Goal: Transaction & Acquisition: Purchase product/service

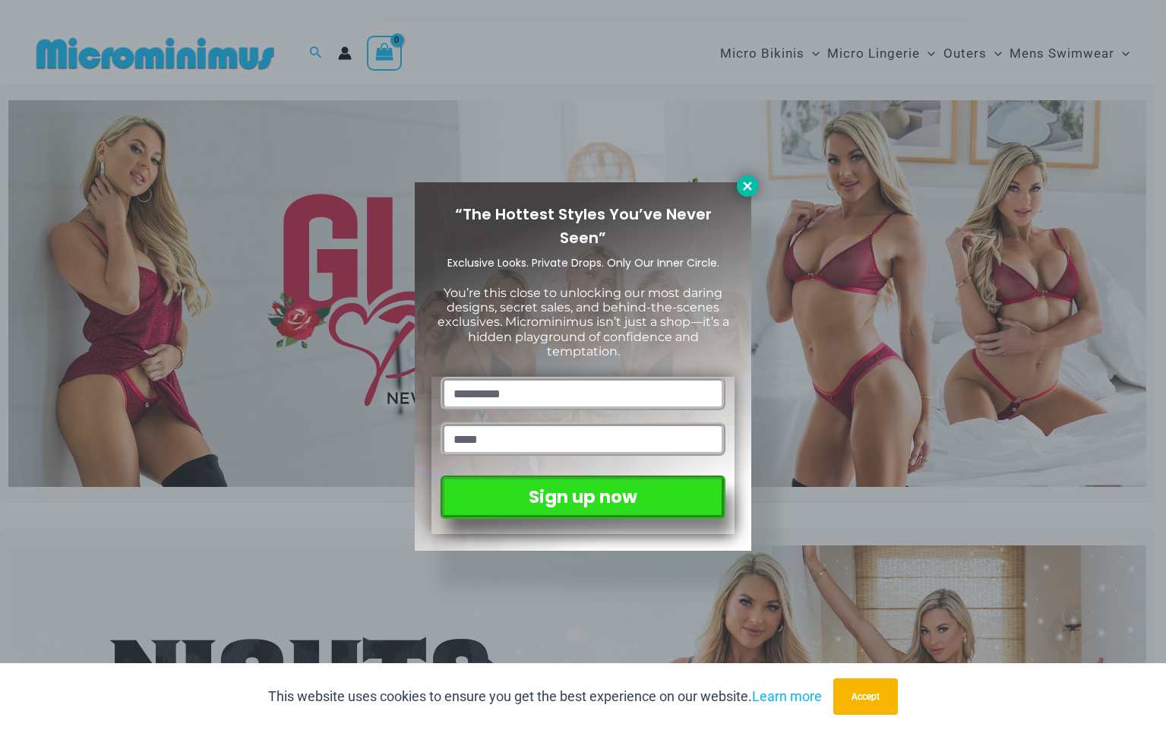
click at [739, 188] on button at bounding box center [747, 185] width 21 height 21
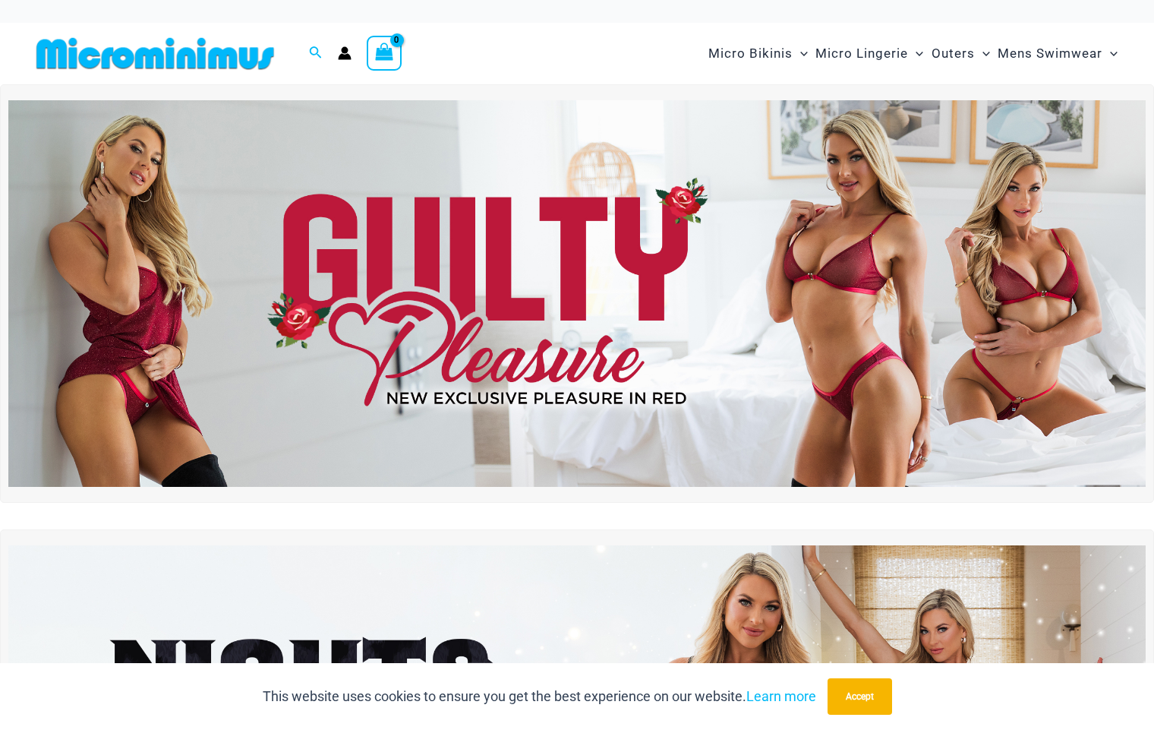
click at [960, 246] on img at bounding box center [577, 293] width 1138 height 387
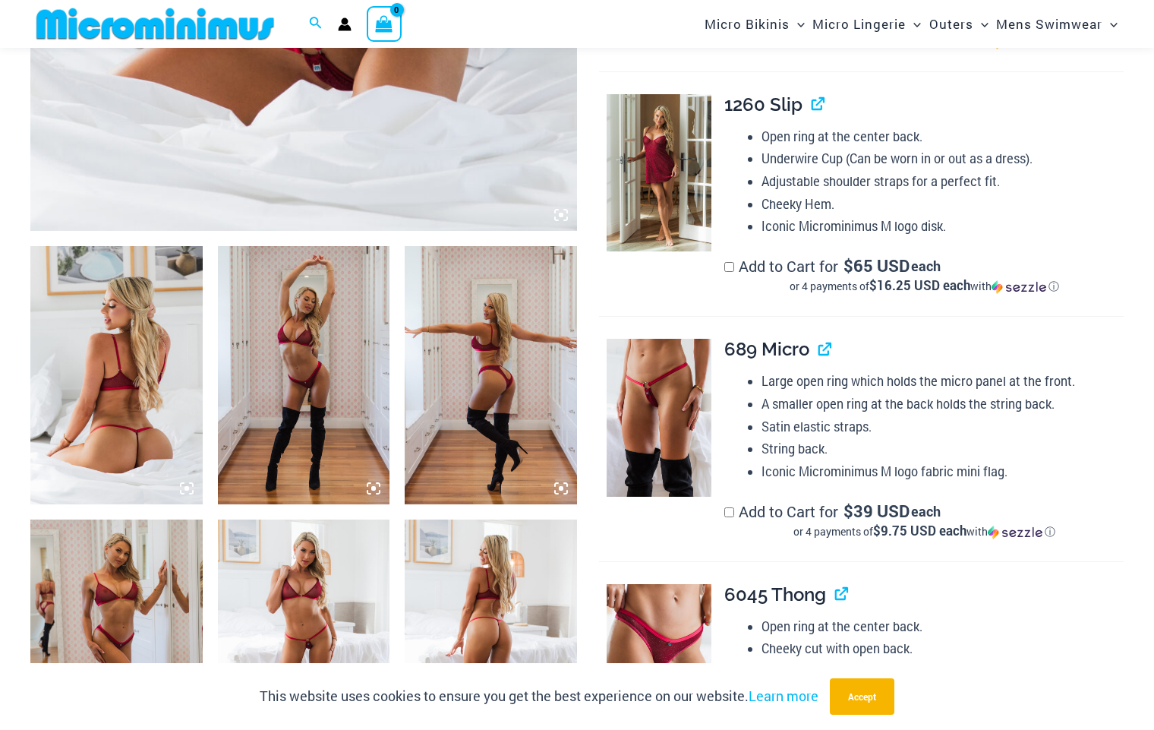
scroll to position [822, 0]
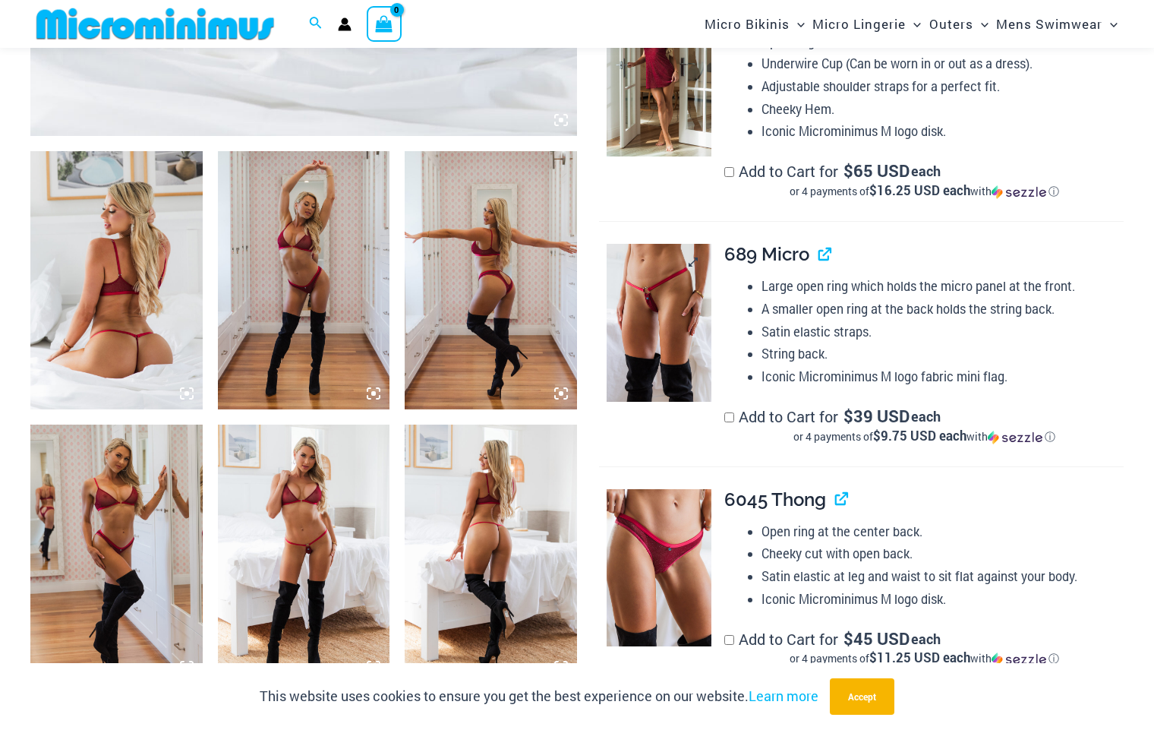
click at [648, 324] on img at bounding box center [659, 322] width 105 height 157
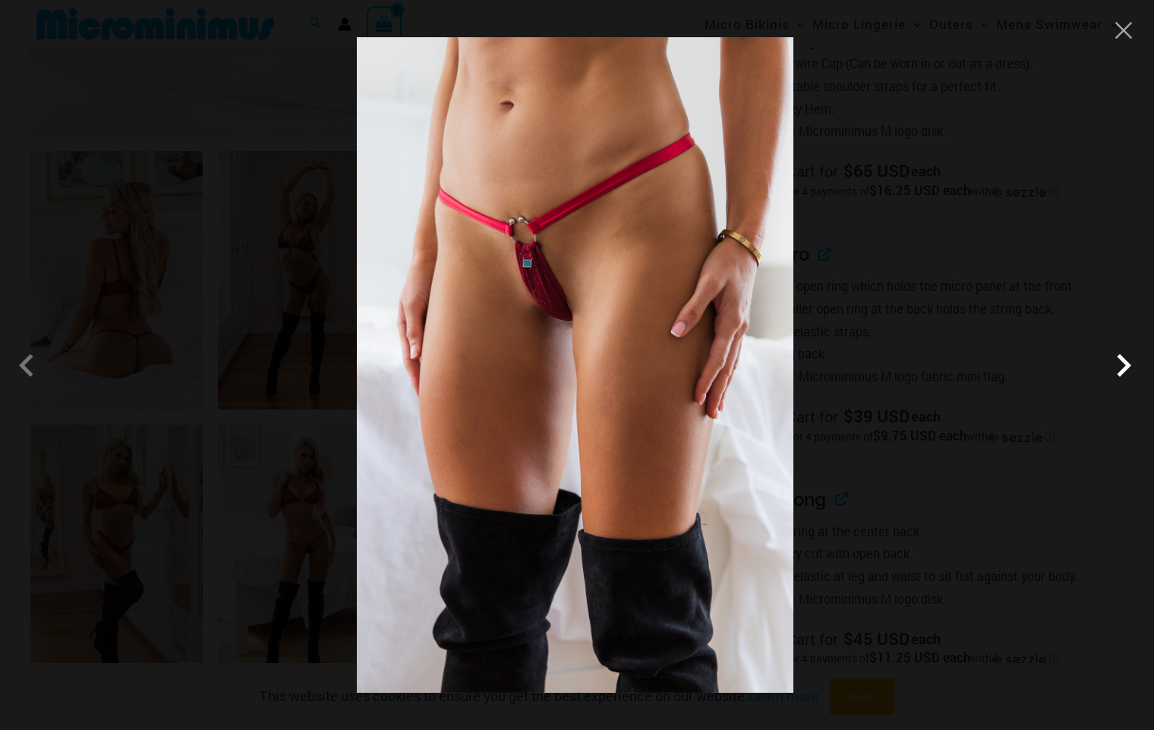
click at [1125, 372] on span at bounding box center [1124, 365] width 46 height 46
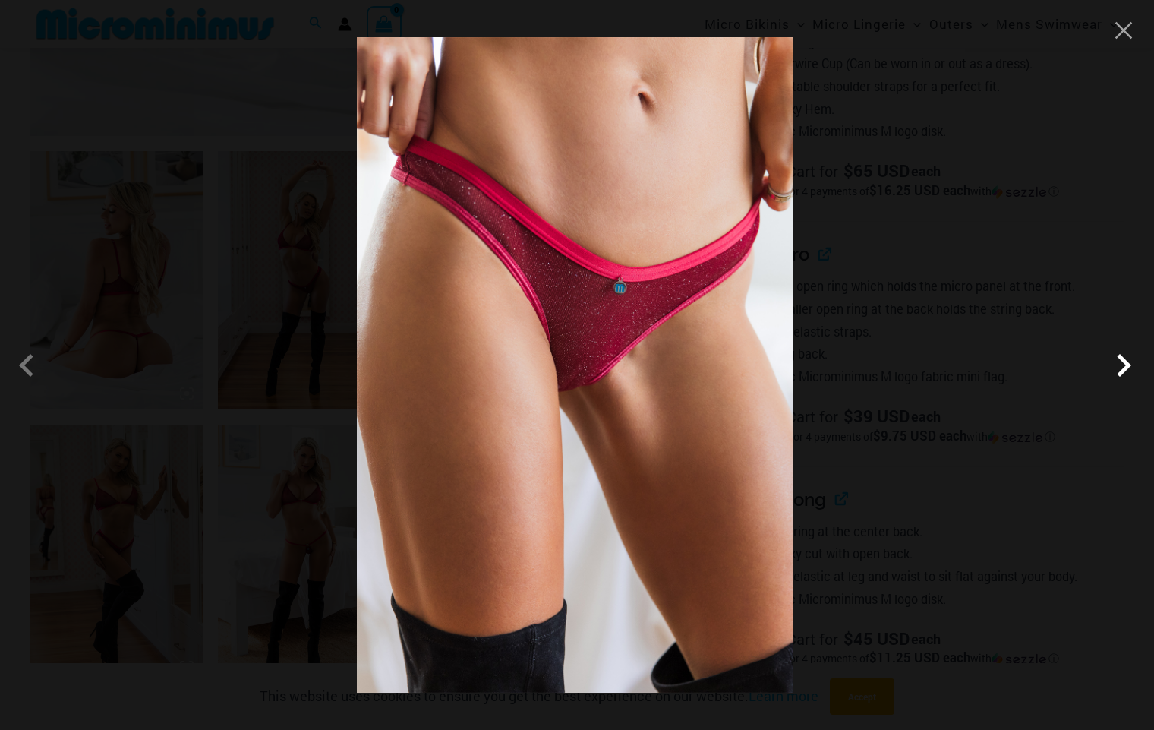
click at [1121, 372] on span at bounding box center [1124, 365] width 46 height 46
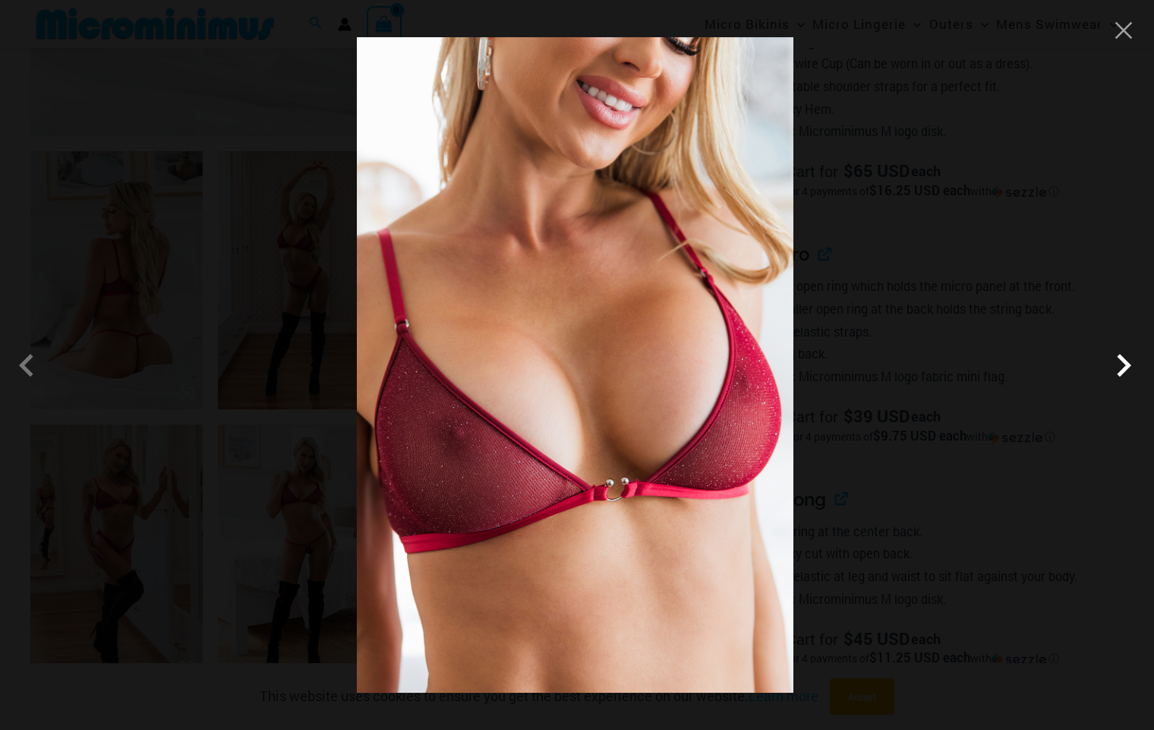
click at [1118, 372] on span at bounding box center [1124, 365] width 46 height 46
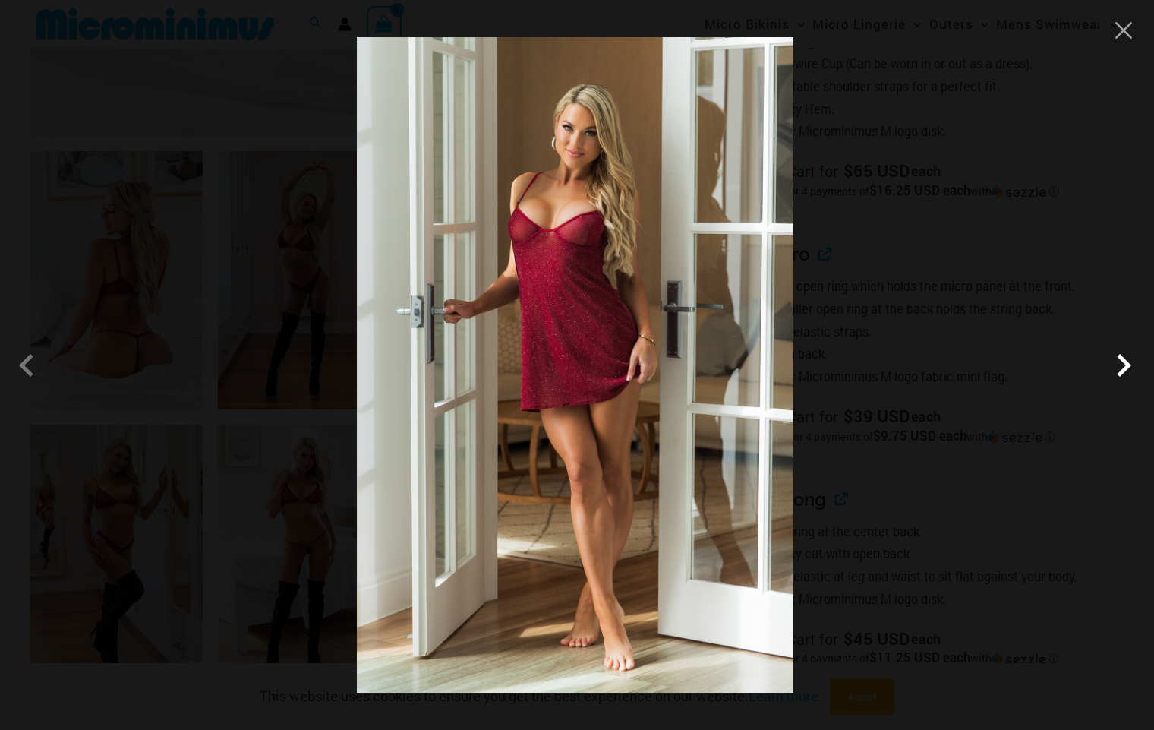
click at [1118, 372] on span at bounding box center [1124, 365] width 46 height 46
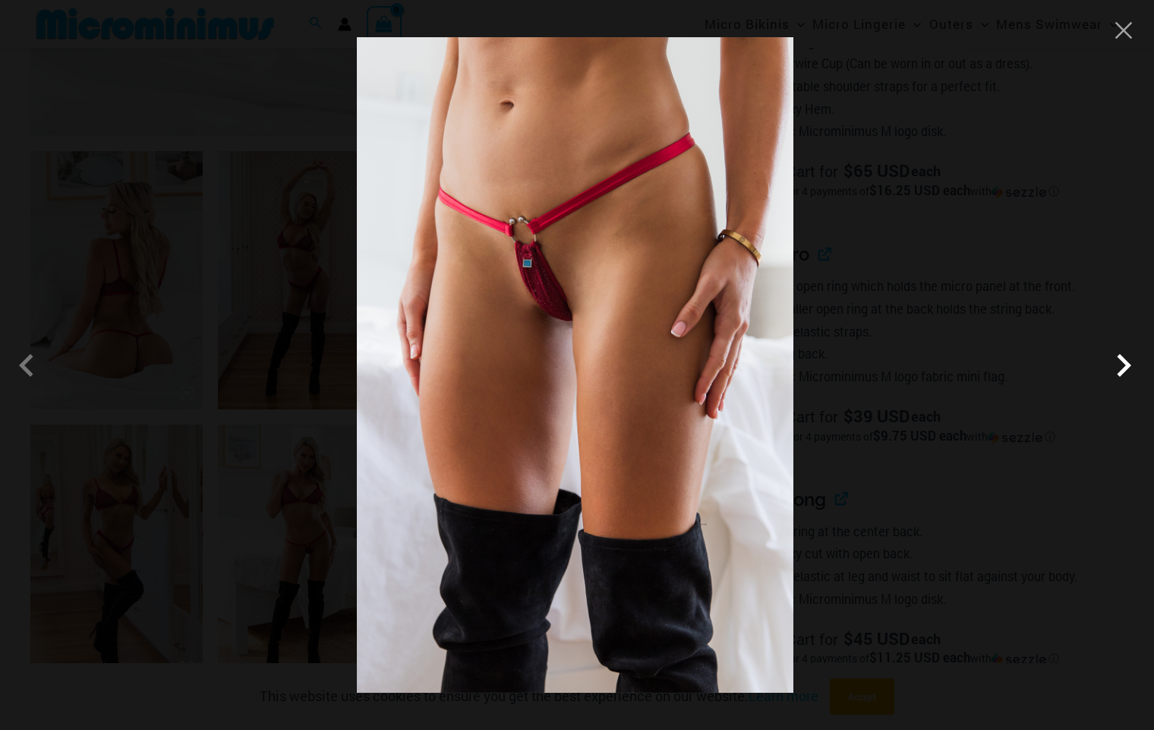
click at [1116, 372] on span at bounding box center [1124, 365] width 46 height 46
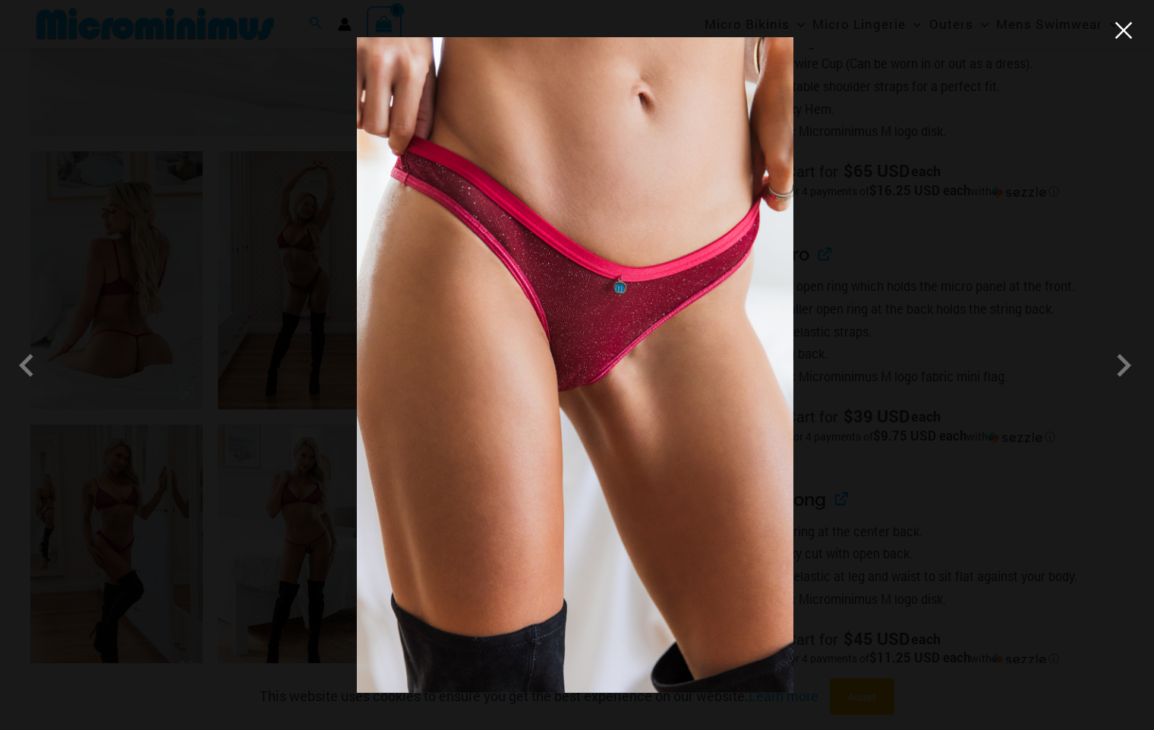
click at [1113, 39] on button "Close" at bounding box center [1124, 30] width 23 height 23
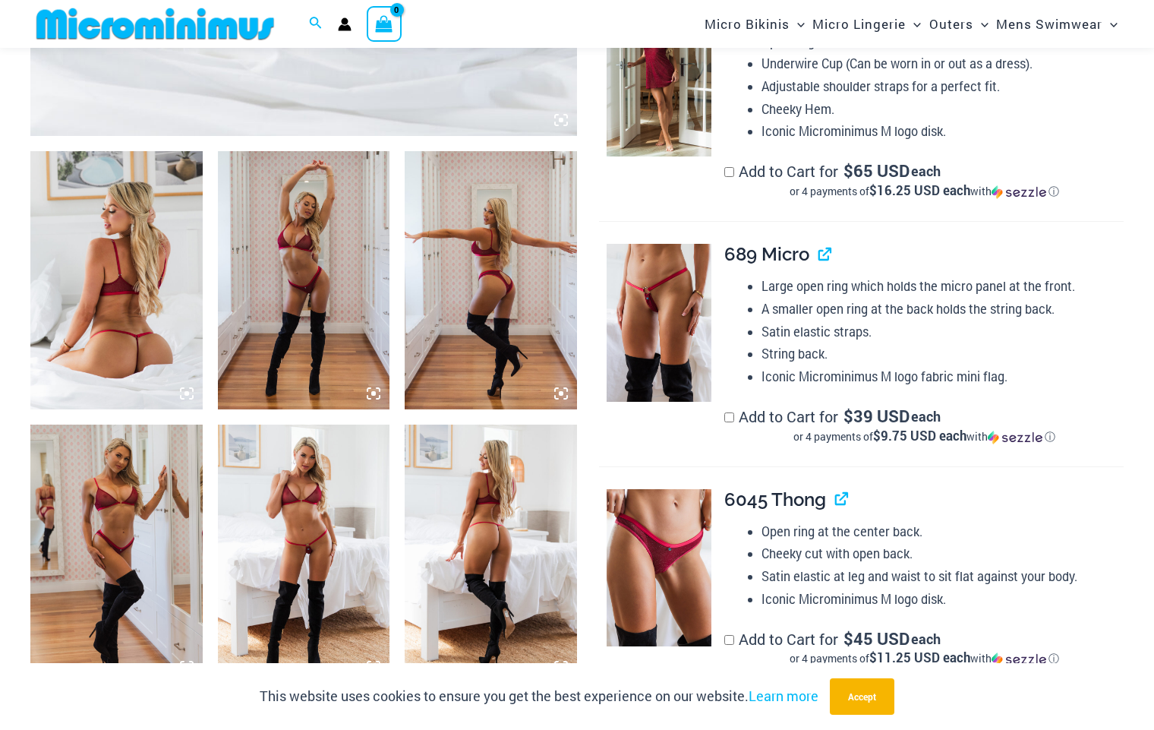
click at [472, 541] on img at bounding box center [491, 554] width 172 height 258
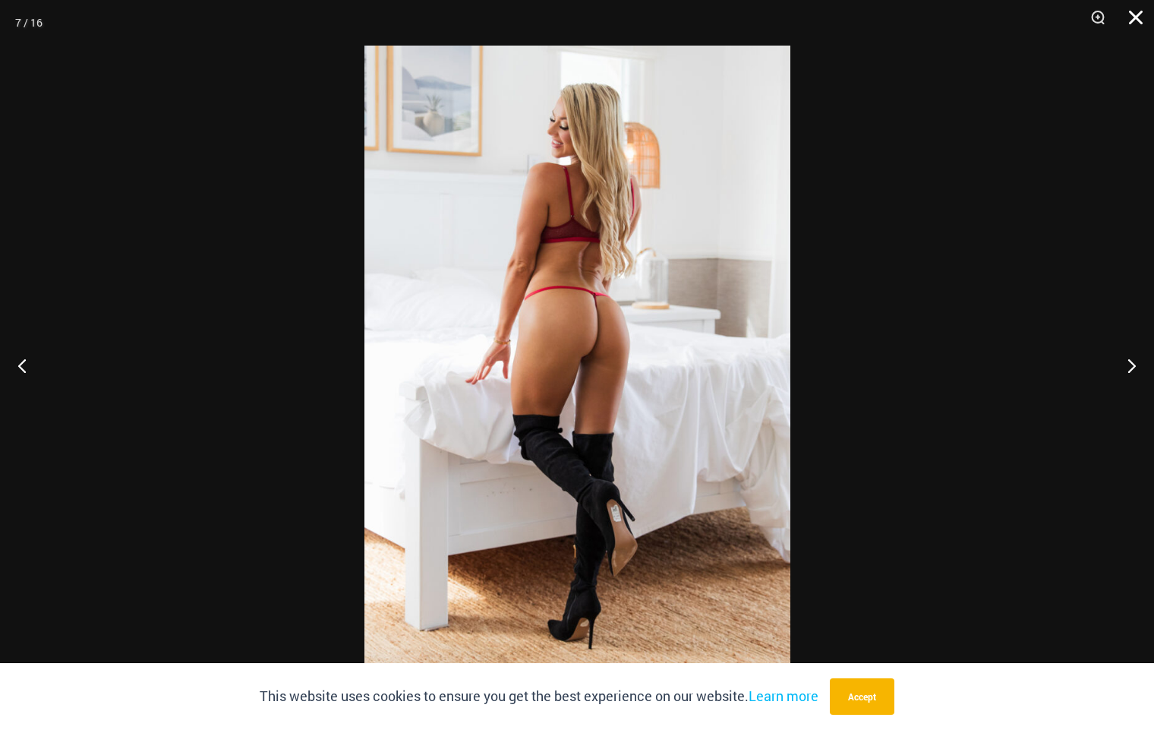
click at [1139, 16] on button "Close" at bounding box center [1131, 23] width 38 height 46
